Goal: Check status: Check status

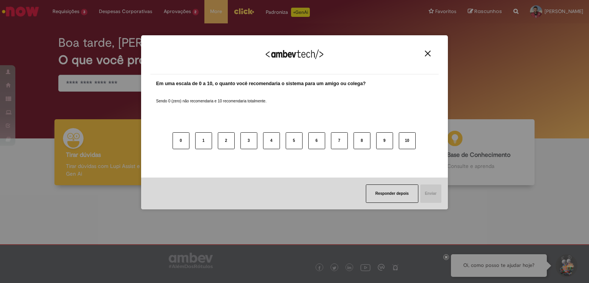
click at [426, 53] on img "Close" at bounding box center [428, 54] width 6 height 6
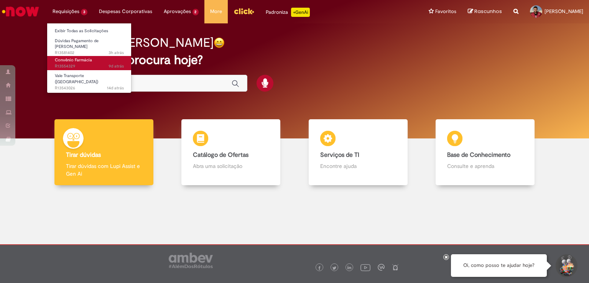
click at [77, 59] on link "Convênio Farmácia 9d atrás 9 dias atrás R13554329" at bounding box center [89, 63] width 84 height 14
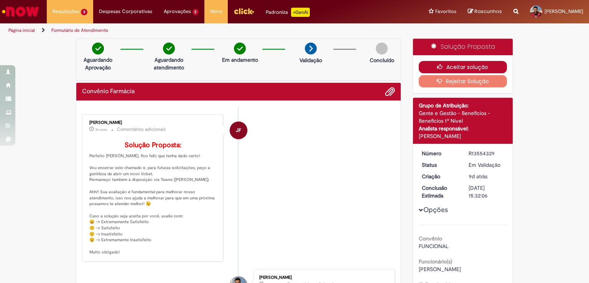
click at [439, 65] on icon "button" at bounding box center [441, 66] width 9 height 5
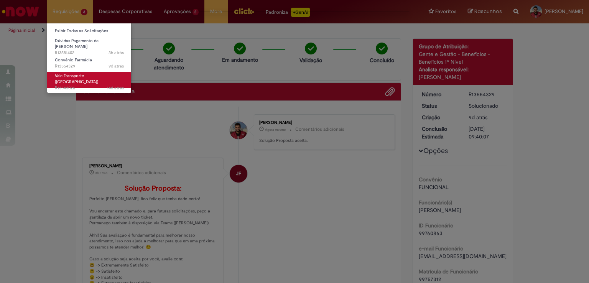
click at [69, 72] on link "Vale Transporte ([GEOGRAPHIC_DATA]) 14d atrás 14 dias atrás R13543026" at bounding box center [89, 80] width 84 height 16
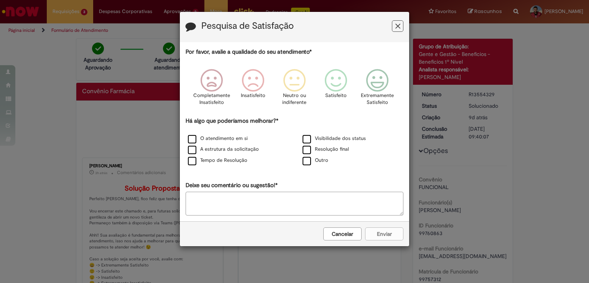
click at [394, 29] on button "Feedback" at bounding box center [398, 26] width 12 height 12
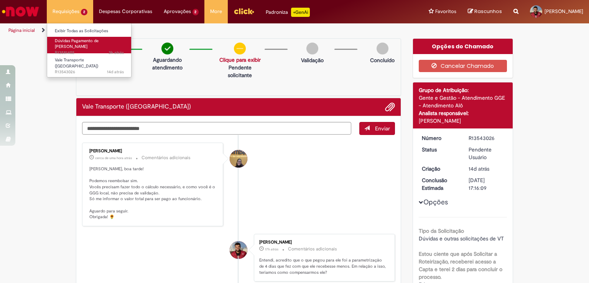
click at [79, 39] on span "Dúvidas Pagamento de [PERSON_NAME]" at bounding box center [77, 44] width 44 height 12
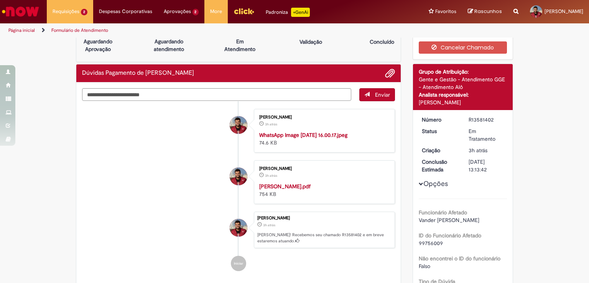
scroll to position [44, 0]
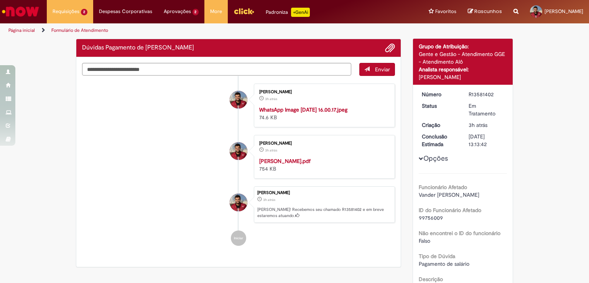
click at [479, 93] on div "R13581402" at bounding box center [487, 94] width 36 height 8
copy div "R13581402"
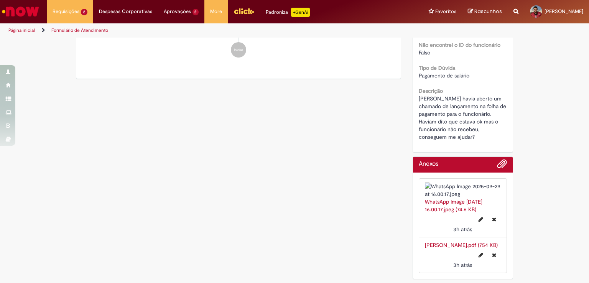
scroll to position [276, 0]
